Goal: Register for event/course

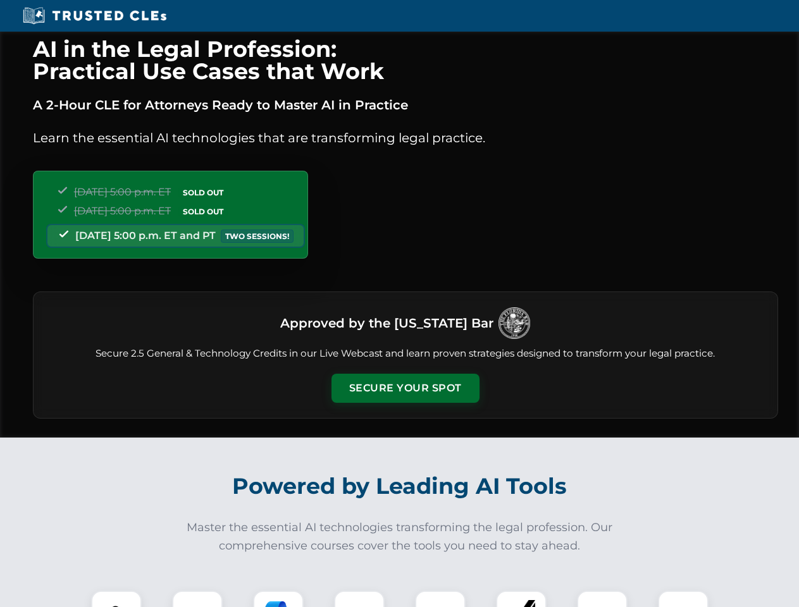
click at [405, 388] on button "Secure Your Spot" at bounding box center [405, 388] width 148 height 29
click at [116, 599] on img at bounding box center [116, 616] width 37 height 37
click at [197, 599] on div at bounding box center [197, 616] width 51 height 51
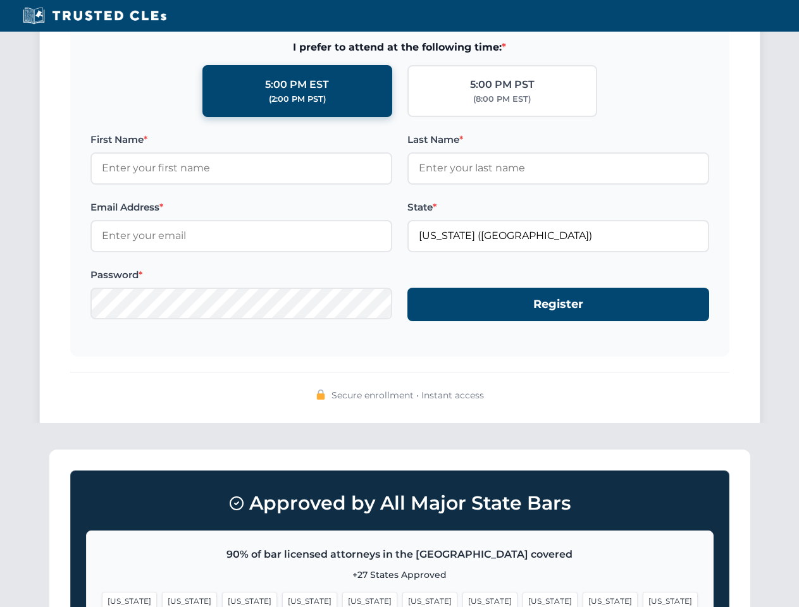
click at [583, 599] on span "[US_STATE]" at bounding box center [610, 601] width 55 height 18
